Goal: Task Accomplishment & Management: Complete application form

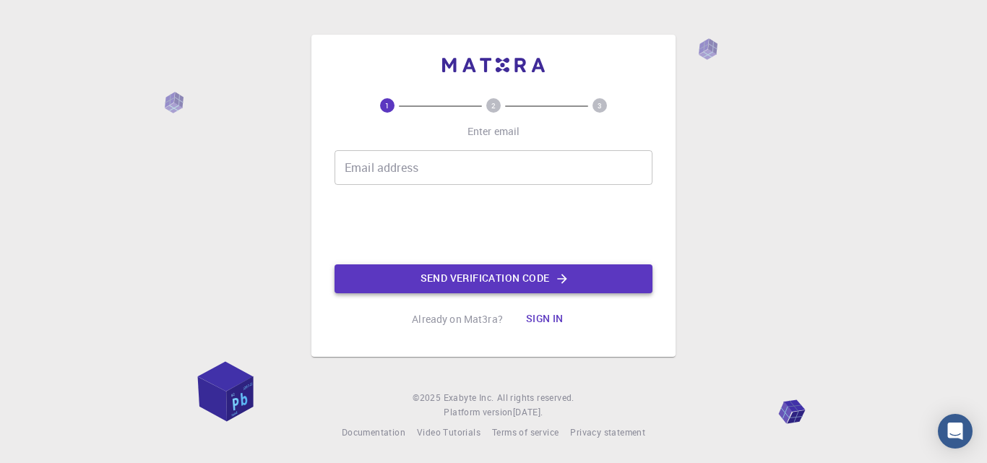
click at [558, 281] on icon "button" at bounding box center [562, 279] width 14 height 14
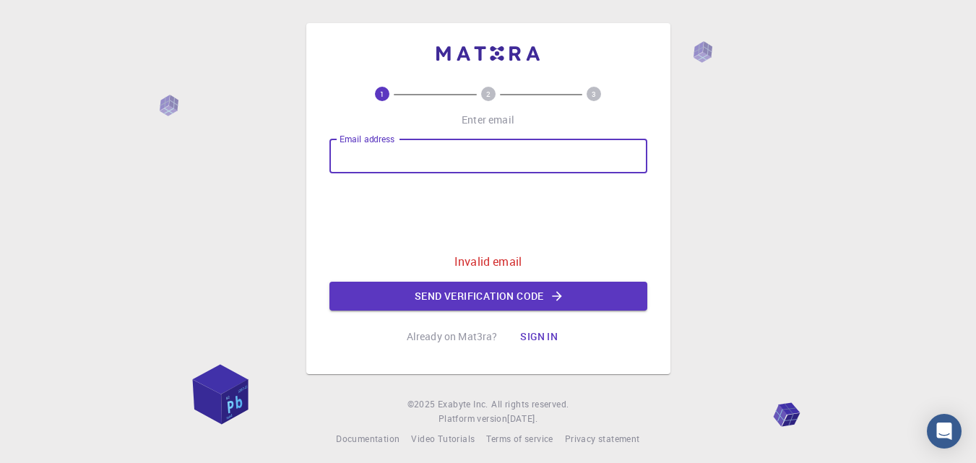
click at [485, 163] on input "Email address" at bounding box center [489, 156] width 318 height 35
type input "[EMAIL_ADDRESS][DOMAIN_NAME]"
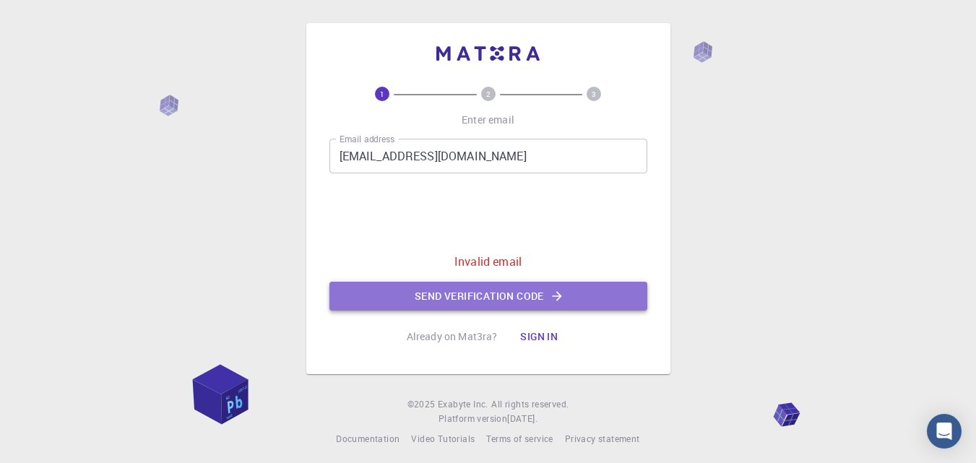
click at [561, 298] on icon "button" at bounding box center [557, 296] width 14 height 14
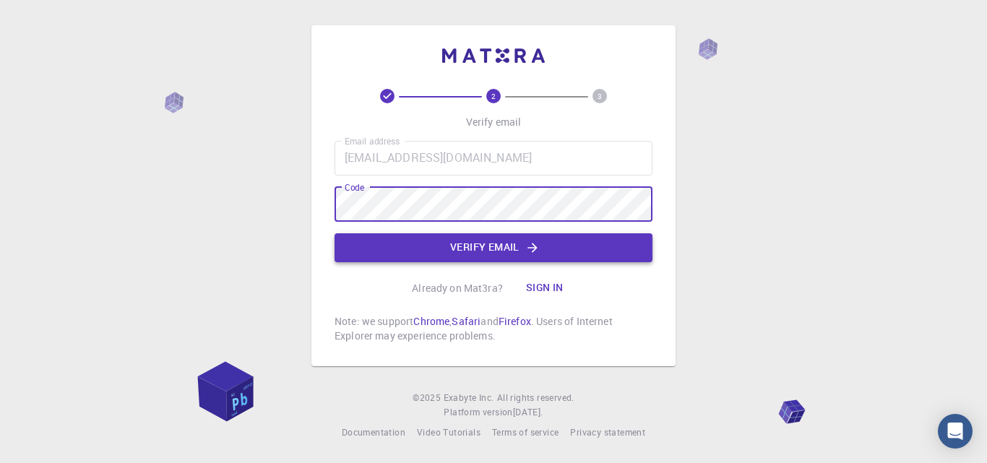
click at [552, 246] on button "Verify email" at bounding box center [494, 247] width 318 height 29
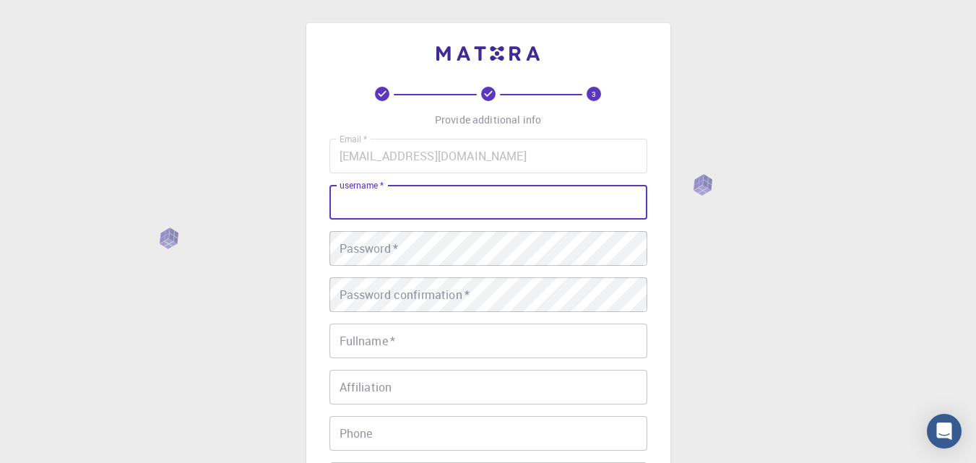
click at [478, 207] on input "username   *" at bounding box center [489, 202] width 318 height 35
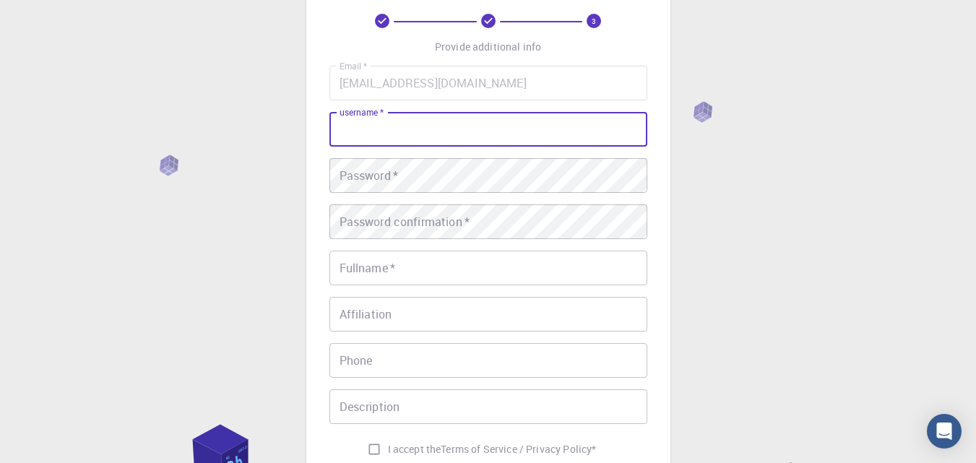
scroll to position [67, 0]
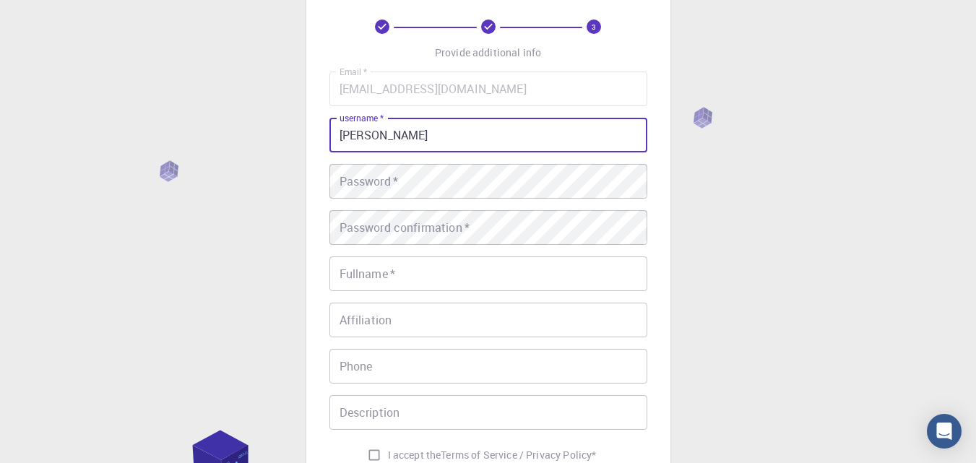
type input "[PERSON_NAME]"
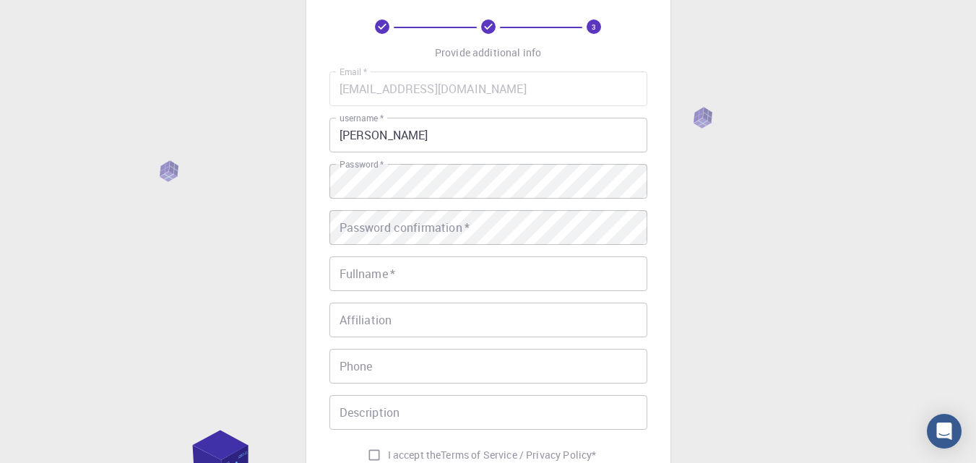
click at [379, 163] on span "*" at bounding box center [381, 164] width 6 height 12
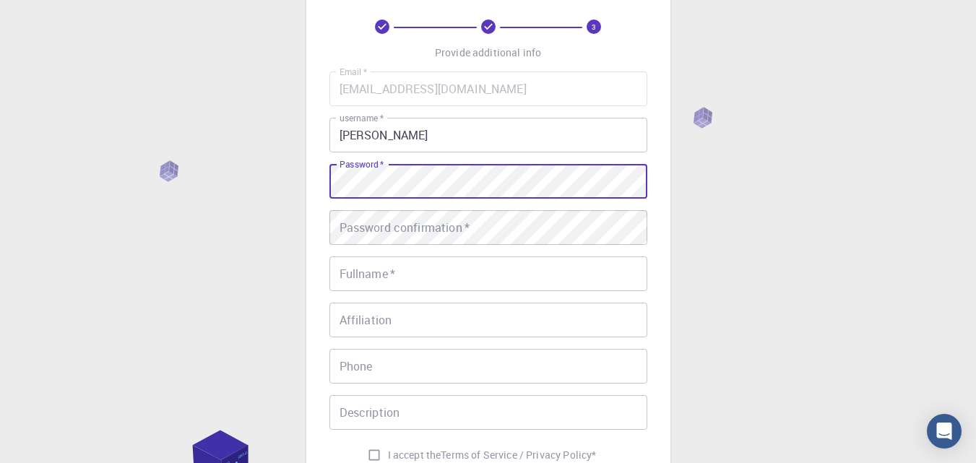
click at [352, 224] on div "Password confirmation   * Password confirmation   *" at bounding box center [489, 227] width 318 height 35
click at [314, 196] on div "3 Provide additional info Email   * [EMAIL_ADDRESS][DOMAIN_NAME] Email   * user…" at bounding box center [488, 264] width 364 height 617
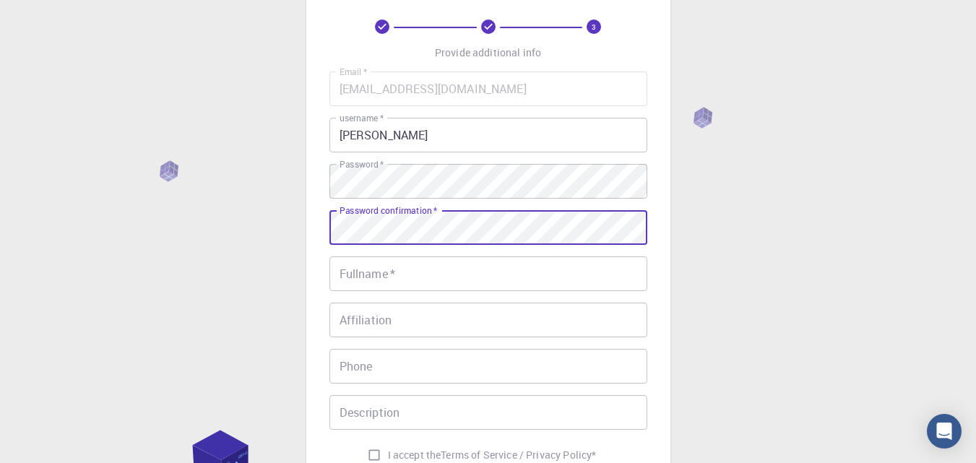
click at [431, 268] on input "Fullname   *" at bounding box center [489, 274] width 318 height 35
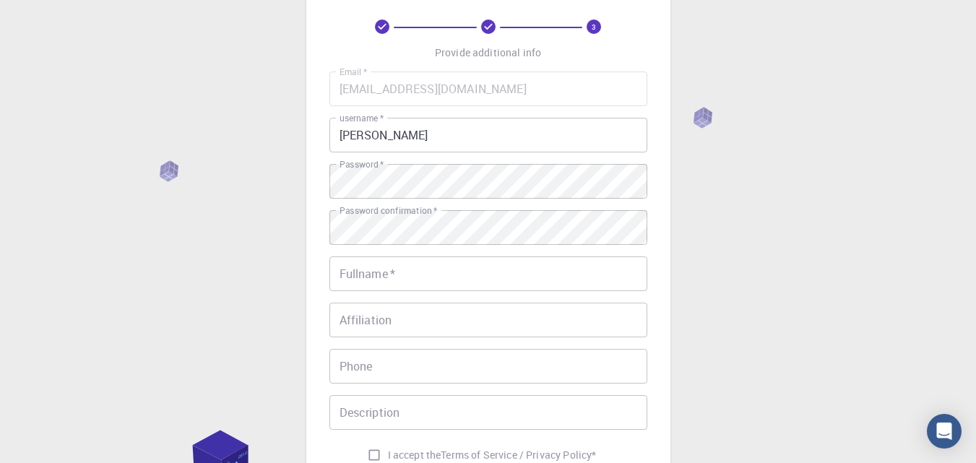
click at [403, 200] on div "Email   * [EMAIL_ADDRESS][DOMAIN_NAME] Email   * username   * [PERSON_NAME] use…" at bounding box center [489, 271] width 318 height 398
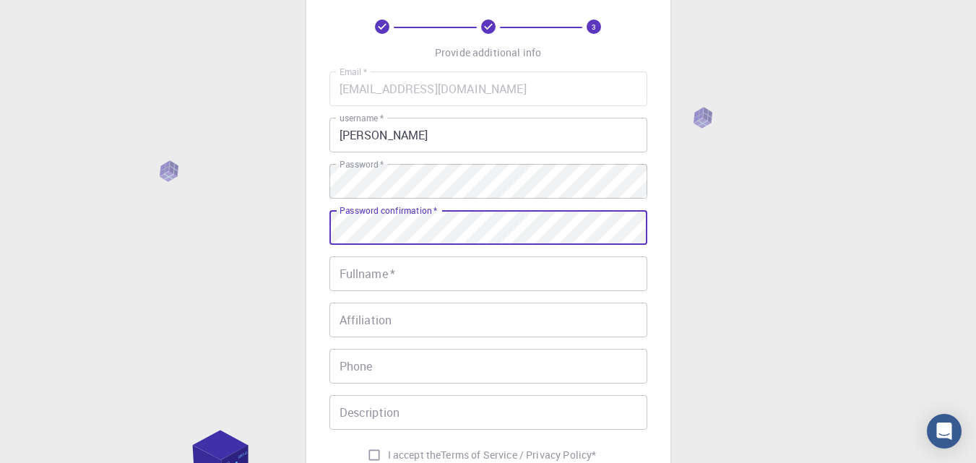
click at [416, 289] on input "Fullname   *" at bounding box center [489, 274] width 318 height 35
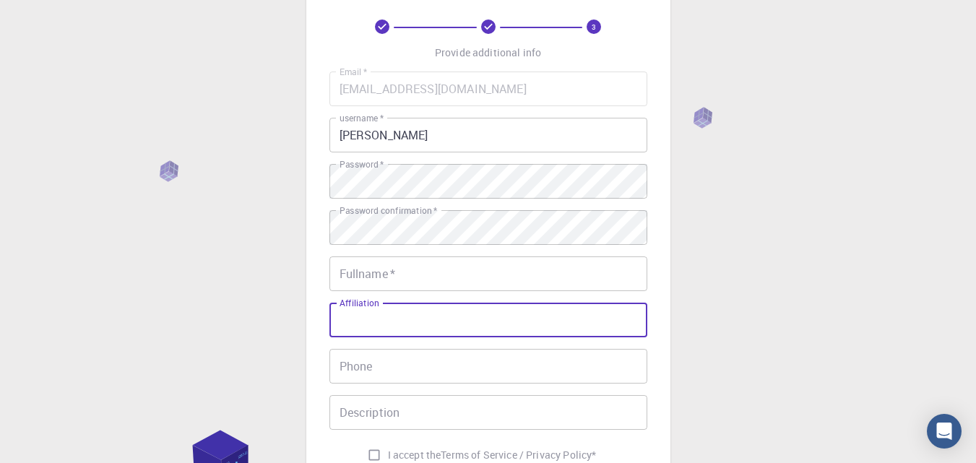
click at [423, 319] on input "Affiliation" at bounding box center [489, 320] width 318 height 35
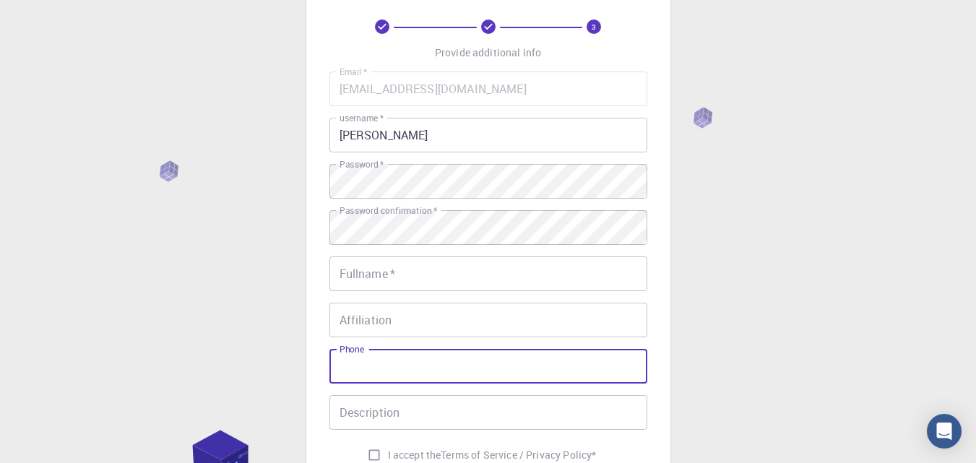
click at [452, 367] on input "Phone" at bounding box center [489, 366] width 318 height 35
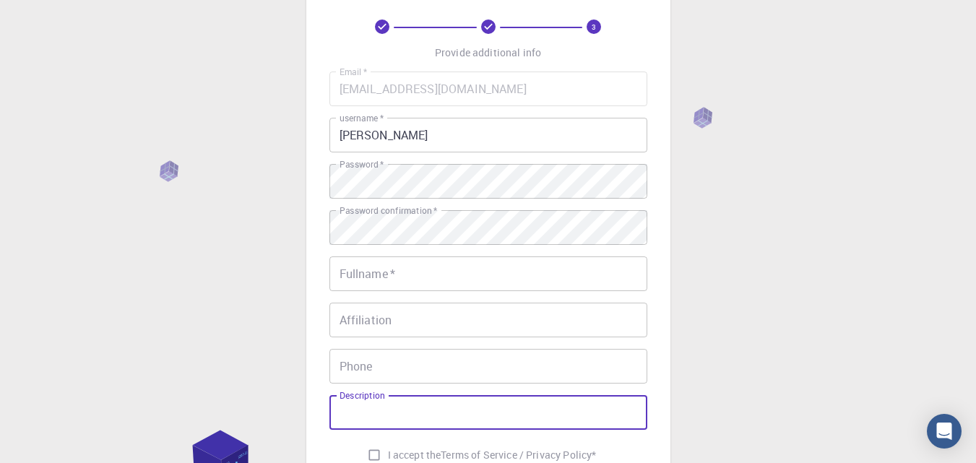
click at [474, 422] on input "Description" at bounding box center [489, 412] width 318 height 35
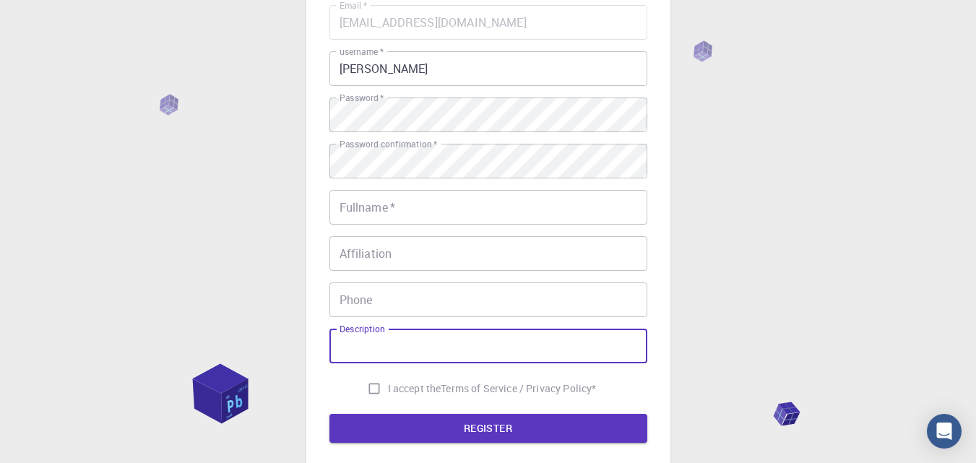
scroll to position [132, 0]
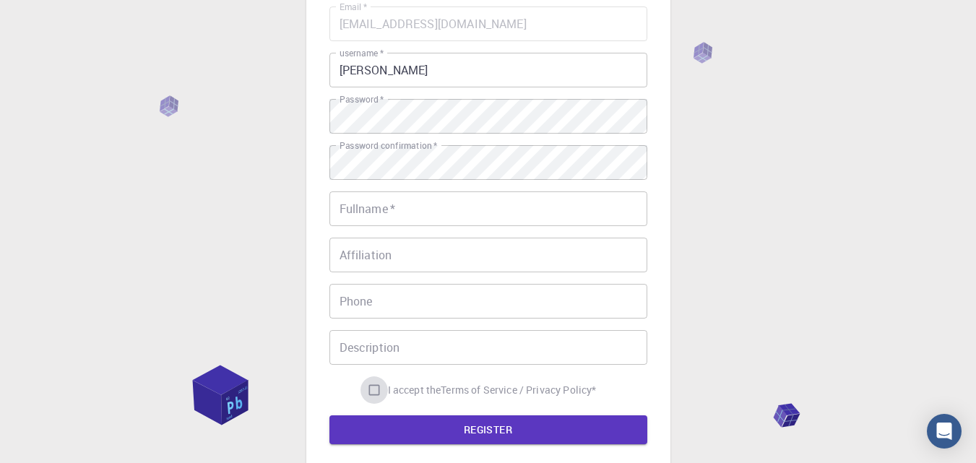
click at [372, 392] on input "I accept the Terms of Service / Privacy Policy *" at bounding box center [374, 390] width 27 height 27
checkbox input "true"
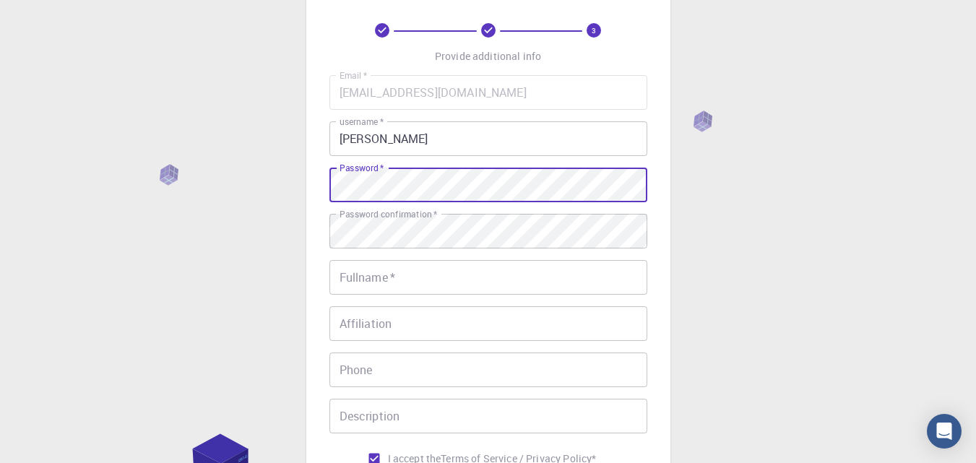
scroll to position [55, 0]
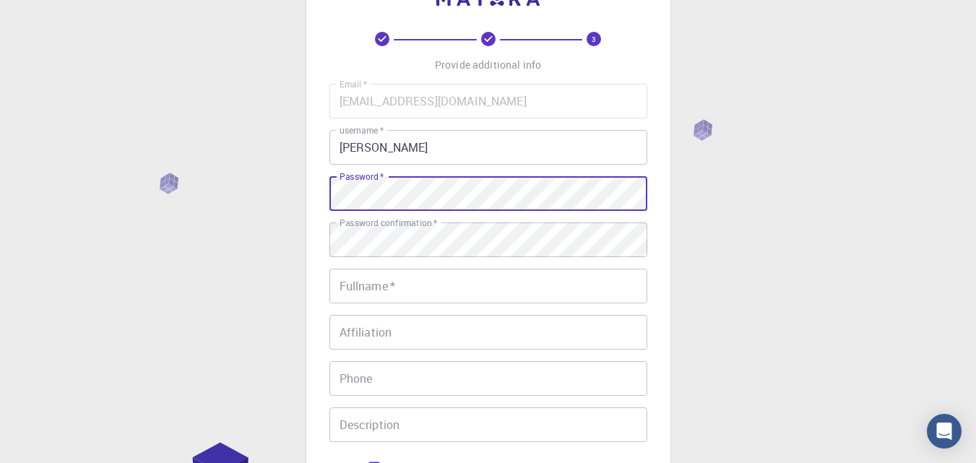
click at [439, 267] on div "Email   * [EMAIL_ADDRESS][DOMAIN_NAME] Email   * username   * [PERSON_NAME] use…" at bounding box center [489, 283] width 318 height 398
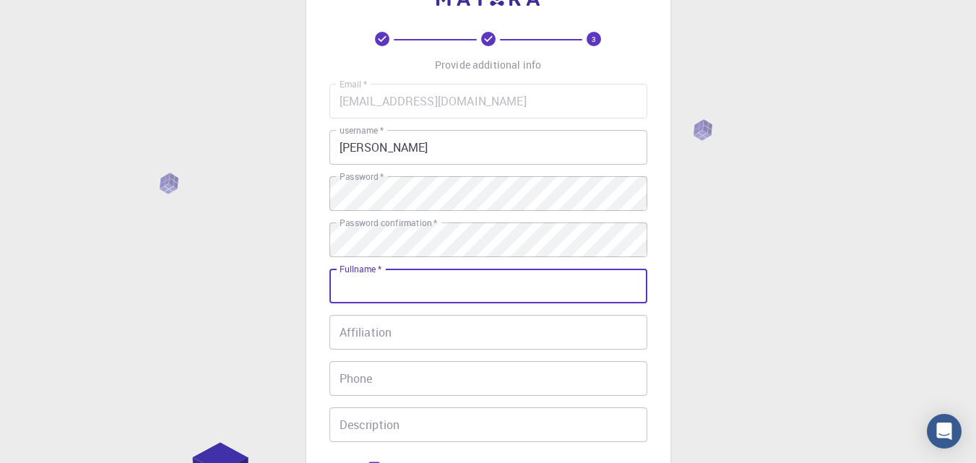
click at [439, 280] on input "Fullname   *" at bounding box center [489, 286] width 318 height 35
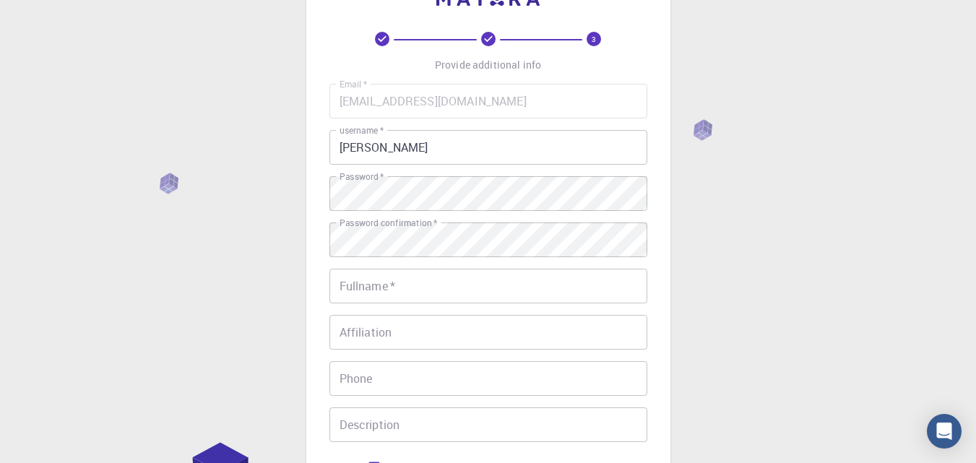
click at [427, 284] on input "Fullname   *" at bounding box center [489, 286] width 318 height 35
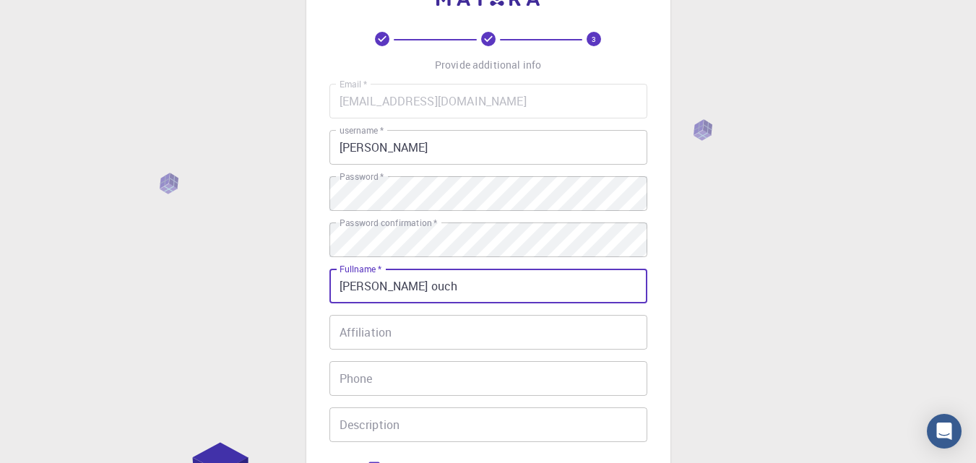
type input "[PERSON_NAME] ouch"
click at [434, 330] on input "Affiliation" at bounding box center [489, 332] width 318 height 35
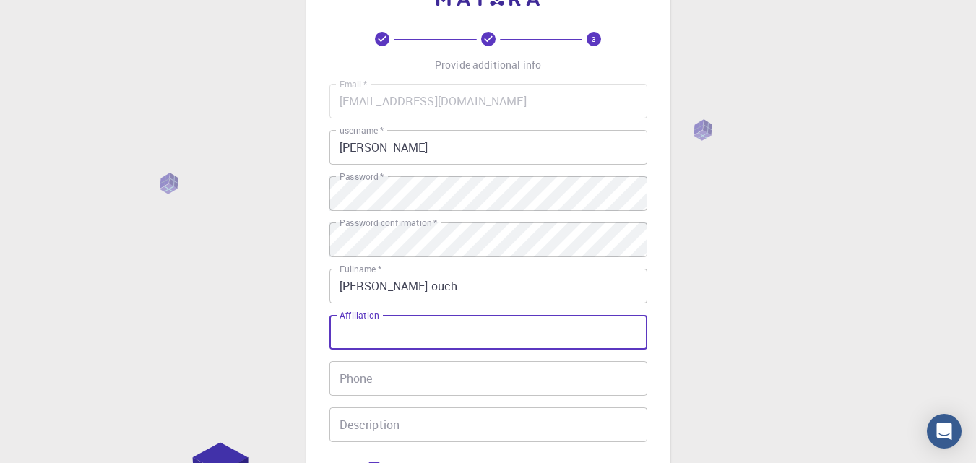
click at [441, 377] on input "Phone" at bounding box center [489, 378] width 318 height 35
click at [429, 323] on input "Affiliation" at bounding box center [489, 332] width 318 height 35
click at [418, 394] on input "Phone" at bounding box center [489, 378] width 318 height 35
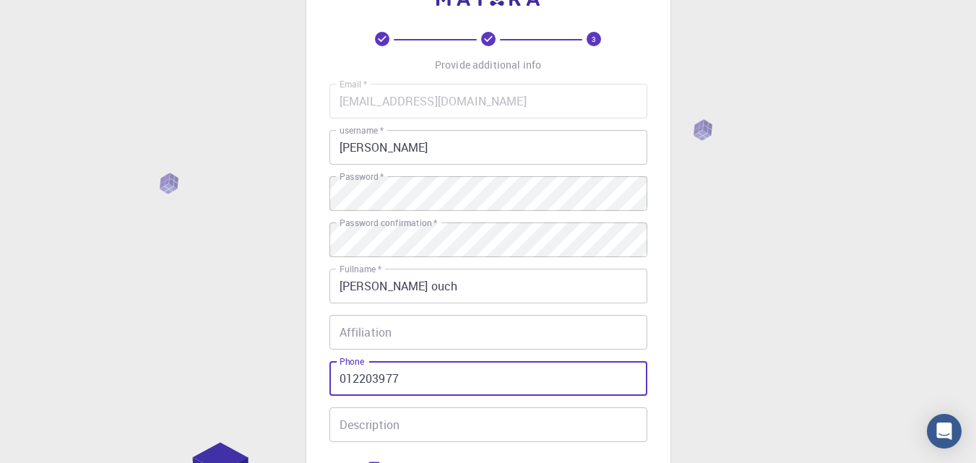
type input "012203977"
click at [434, 428] on input "Description" at bounding box center [489, 425] width 318 height 35
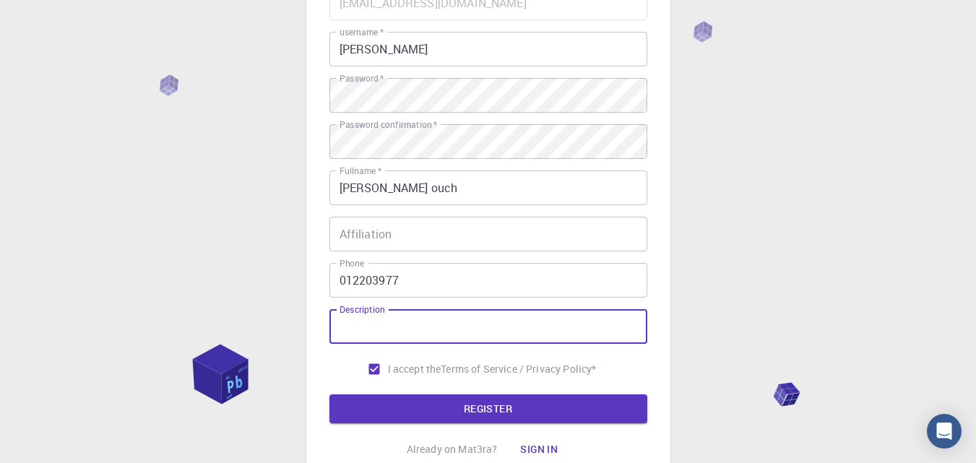
scroll to position [152, 0]
